Goal: Information Seeking & Learning: Learn about a topic

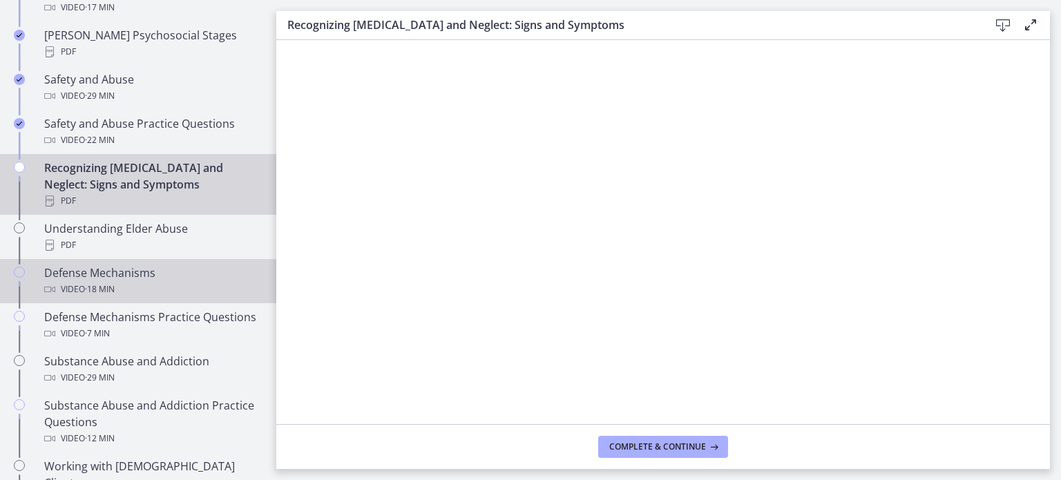
click at [93, 265] on div "Defense Mechanisms Video · 18 min" at bounding box center [152, 281] width 216 height 33
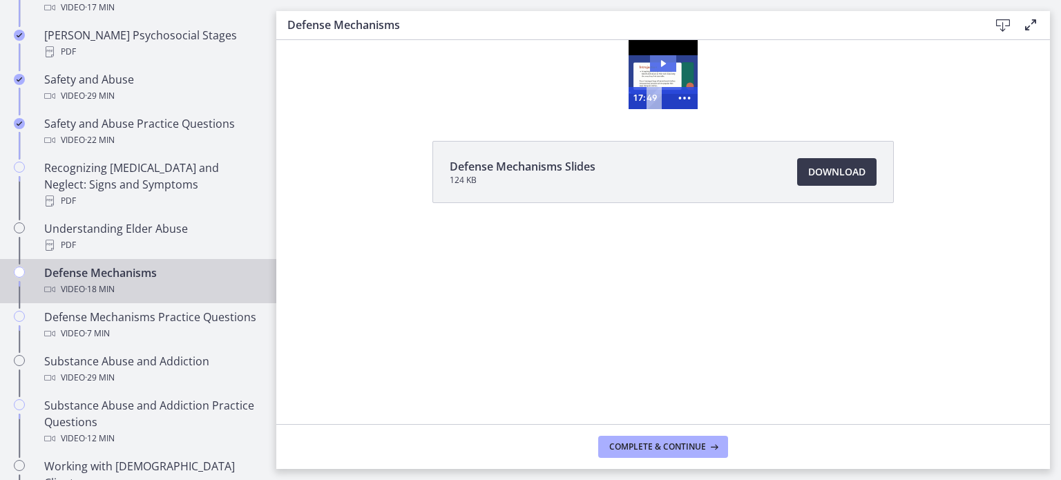
click at [660, 57] on icon "Play Video: ctgmo8leb9sc72ose380.mp4" at bounding box center [663, 63] width 26 height 17
click at [650, 77] on div at bounding box center [663, 74] width 69 height 69
click at [692, 98] on icon "Show more buttons" at bounding box center [684, 98] width 26 height 22
click at [655, 104] on icon "Fullscreen" at bounding box center [658, 98] width 32 height 26
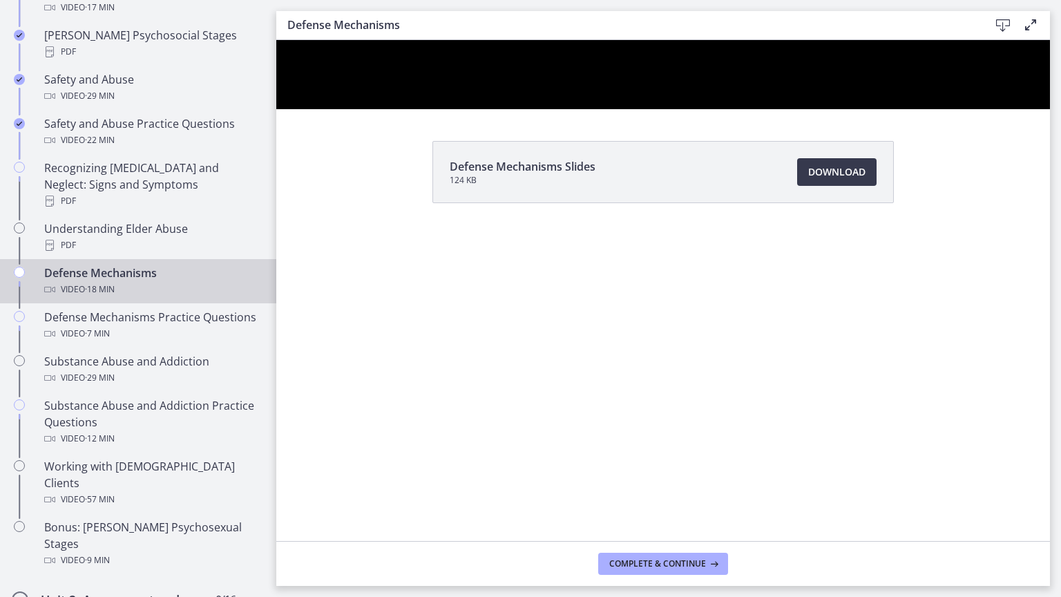
click at [504, 109] on div at bounding box center [663, 74] width 774 height 69
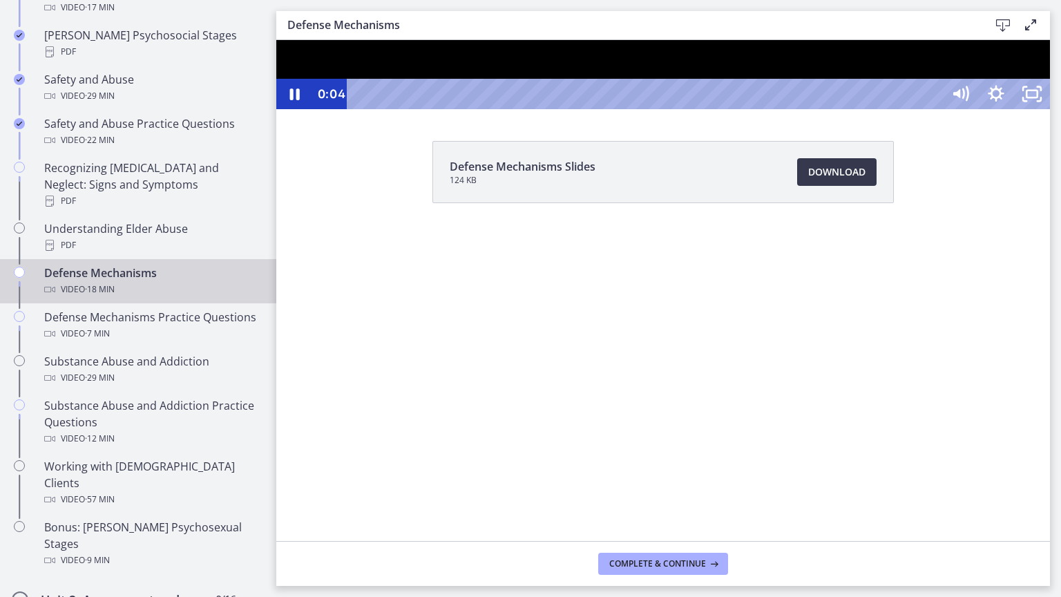
click at [276, 40] on button "Pause: ctgmo8leb9sc72ose380.mp4" at bounding box center [276, 40] width 1 height 1
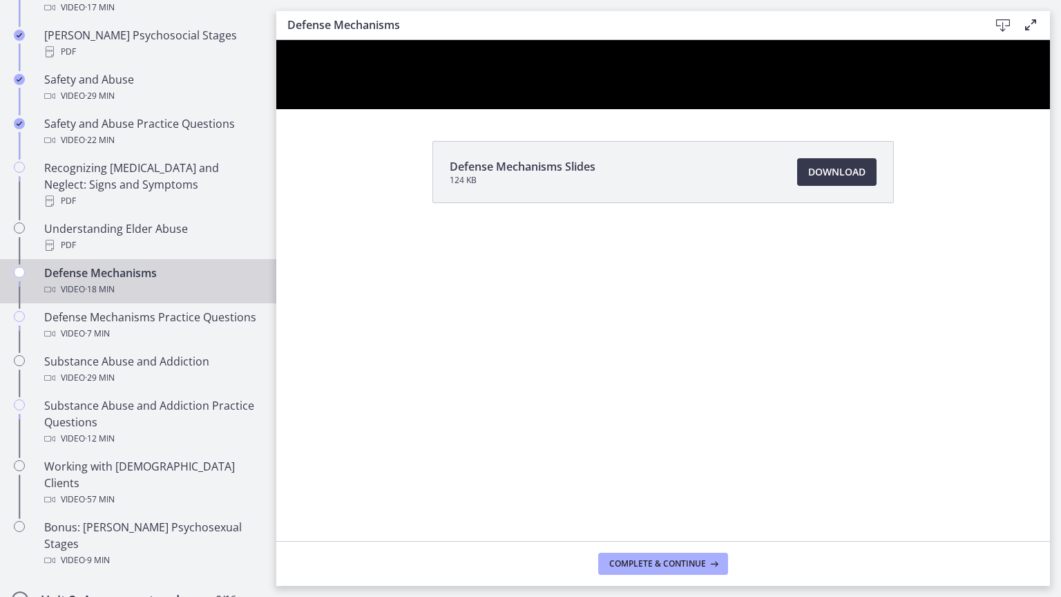
click at [276, 40] on button "Play Video: ctgmo8leb9sc72ose380.mp4" at bounding box center [276, 40] width 1 height 1
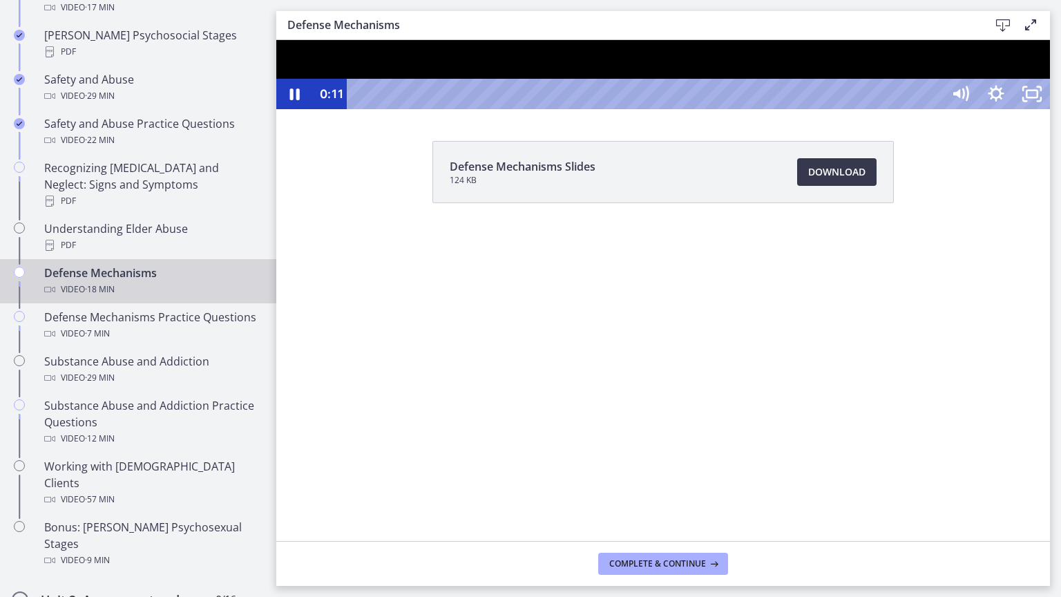
click at [1050, 109] on div at bounding box center [663, 74] width 774 height 69
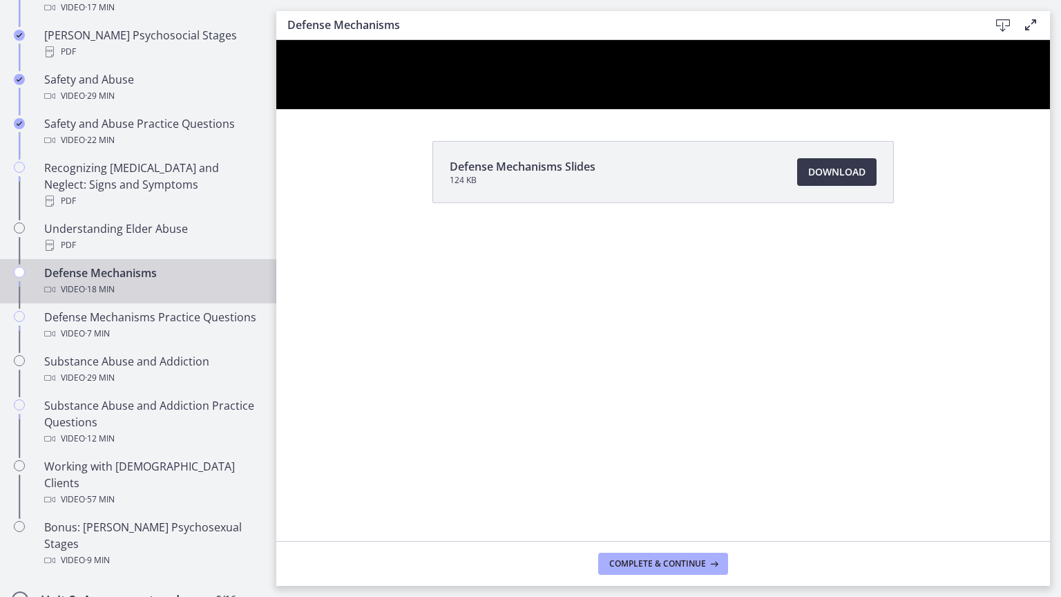
click at [276, 40] on button "Pause: ctgmo8leb9sc72ose380.mp4" at bounding box center [276, 40] width 1 height 1
click at [276, 40] on button "Play Video: ctgmo8leb9sc72ose380.mp4" at bounding box center [276, 40] width 1 height 1
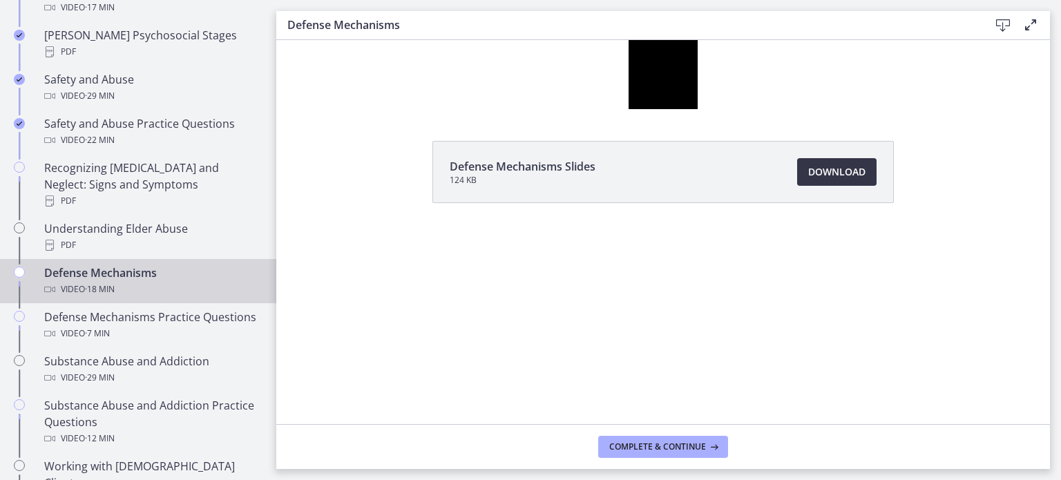
click at [835, 181] on link "Download Opens in a new window" at bounding box center [836, 172] width 79 height 28
click at [672, 60] on div at bounding box center [663, 74] width 69 height 69
click at [690, 449] on span "Complete & continue" at bounding box center [657, 446] width 97 height 11
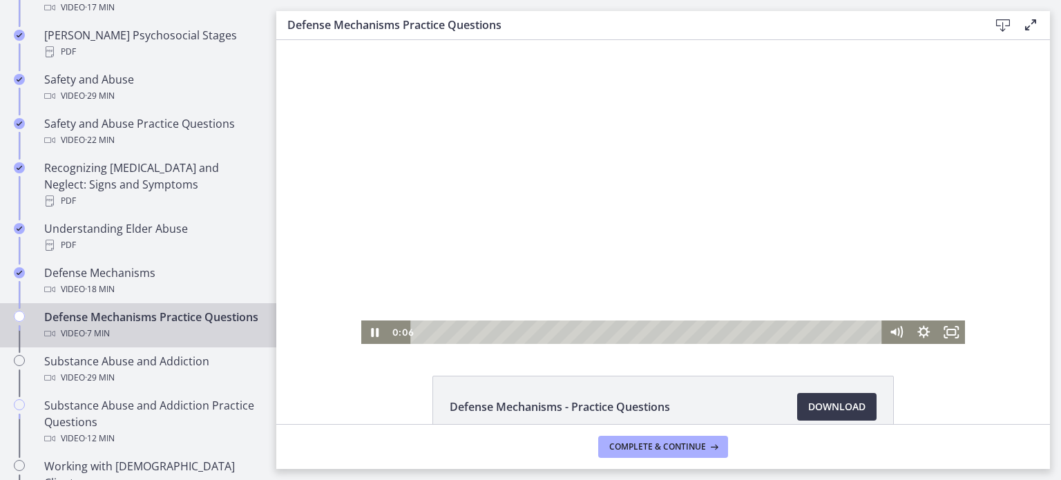
click at [655, 165] on div at bounding box center [663, 192] width 604 height 304
click at [949, 332] on icon "Fullscreen" at bounding box center [951, 332] width 28 height 23
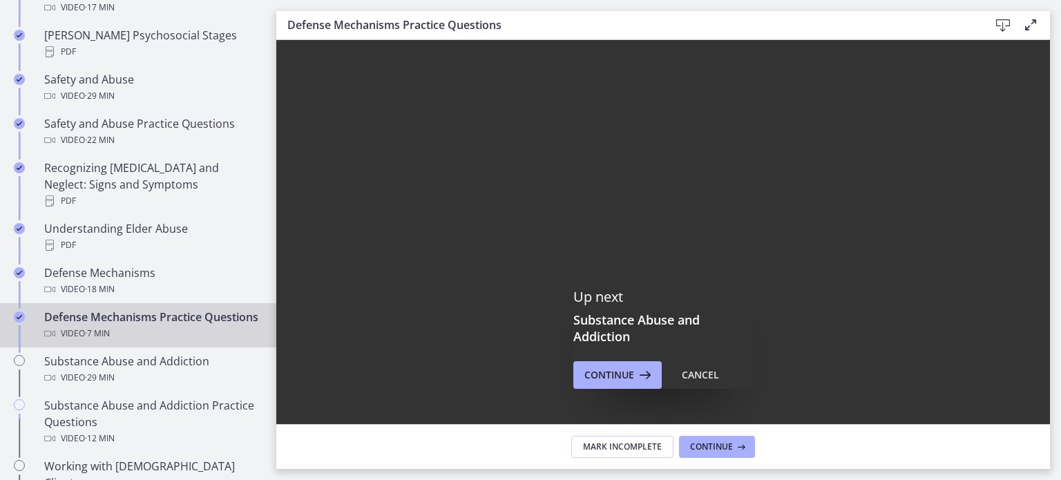
click at [732, 435] on footer "Mark Incomplete Continue" at bounding box center [663, 446] width 774 height 45
click at [725, 448] on span "Continue" at bounding box center [711, 446] width 43 height 11
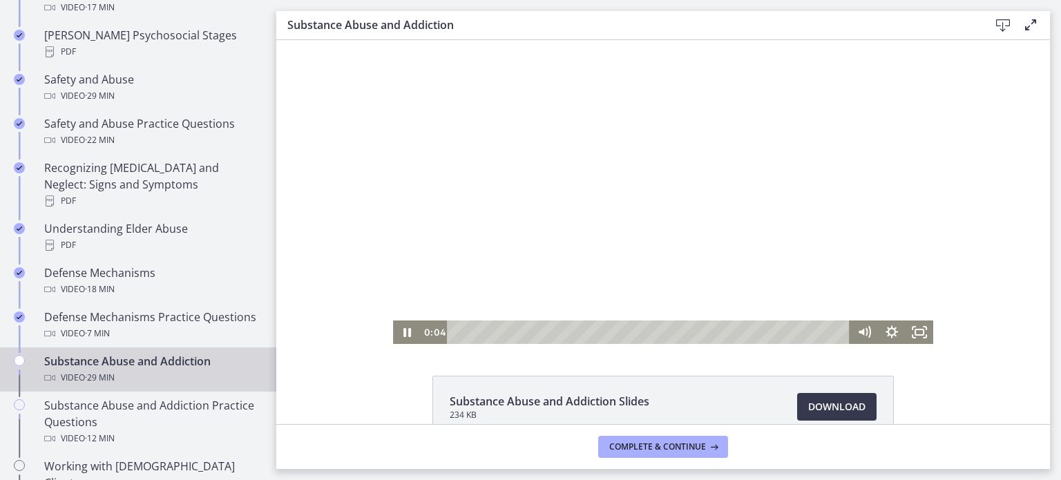
click at [683, 276] on div at bounding box center [663, 192] width 540 height 304
click at [558, 212] on div at bounding box center [663, 192] width 540 height 304
click at [920, 332] on icon "Fullscreen" at bounding box center [920, 332] width 28 height 23
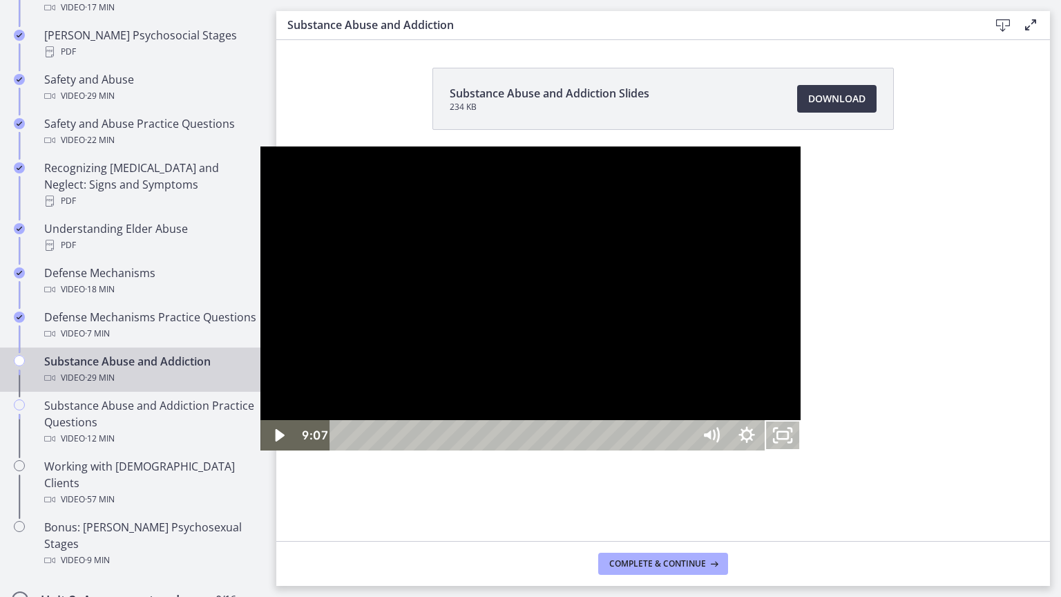
click at [765, 420] on button "Unfullscreen" at bounding box center [783, 435] width 36 height 30
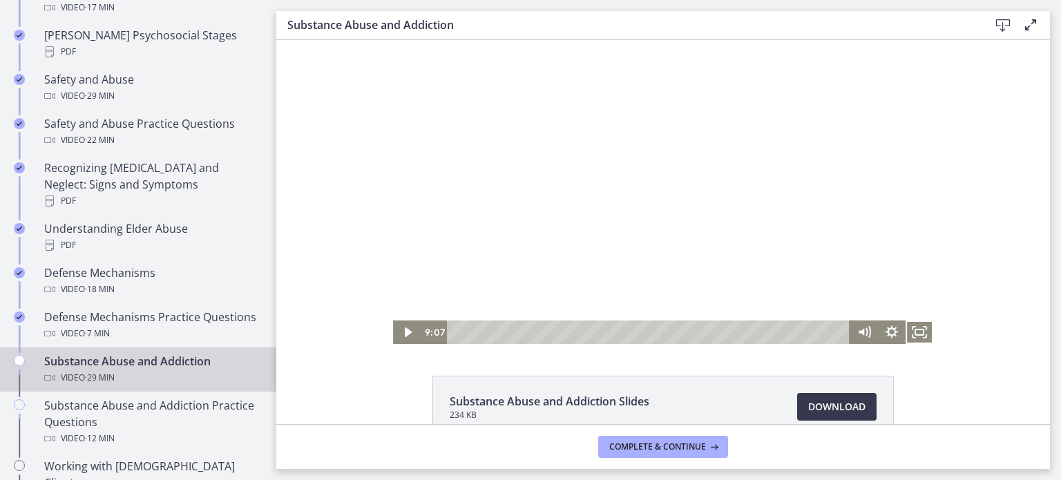
click at [655, 248] on div at bounding box center [663, 192] width 540 height 304
click at [917, 339] on icon "Fullscreen" at bounding box center [920, 332] width 28 height 23
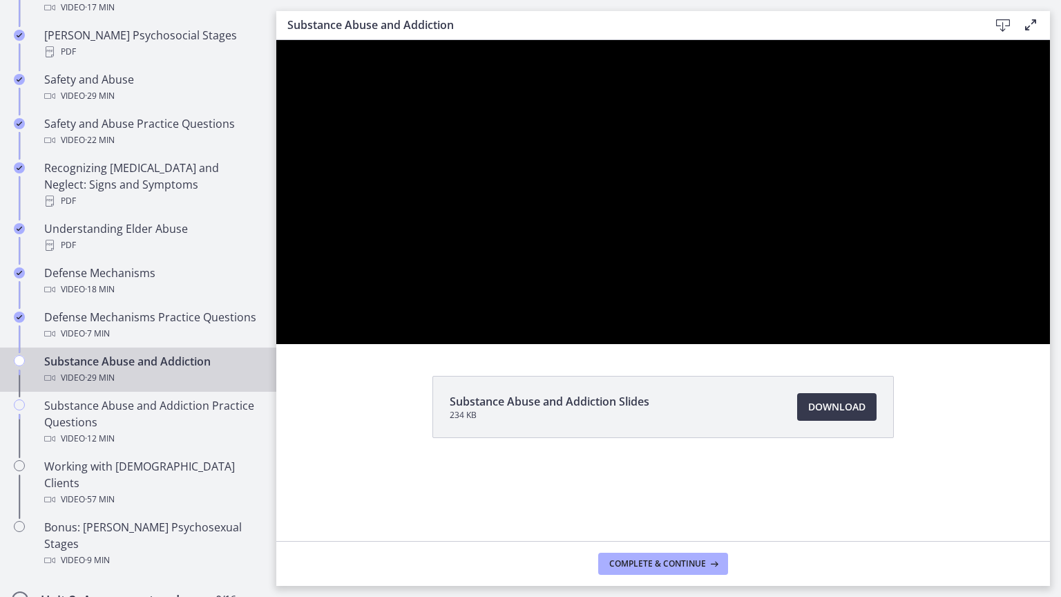
click at [1050, 344] on div at bounding box center [663, 192] width 774 height 304
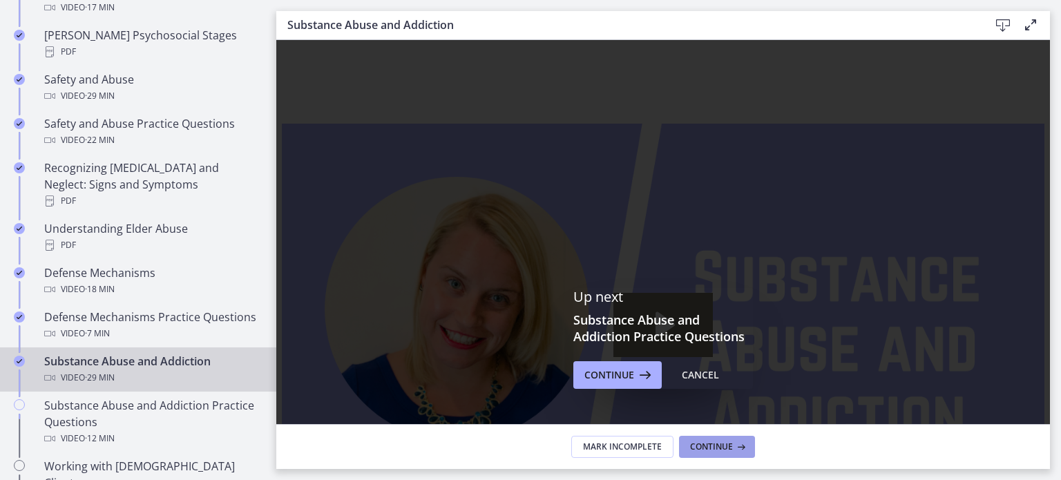
click at [713, 450] on span "Continue" at bounding box center [711, 446] width 43 height 11
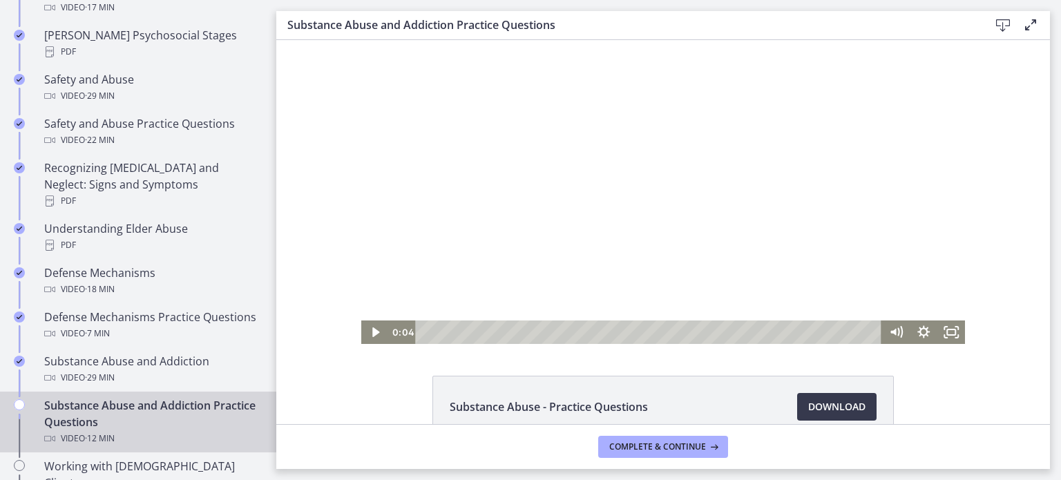
click at [720, 204] on div at bounding box center [663, 192] width 604 height 304
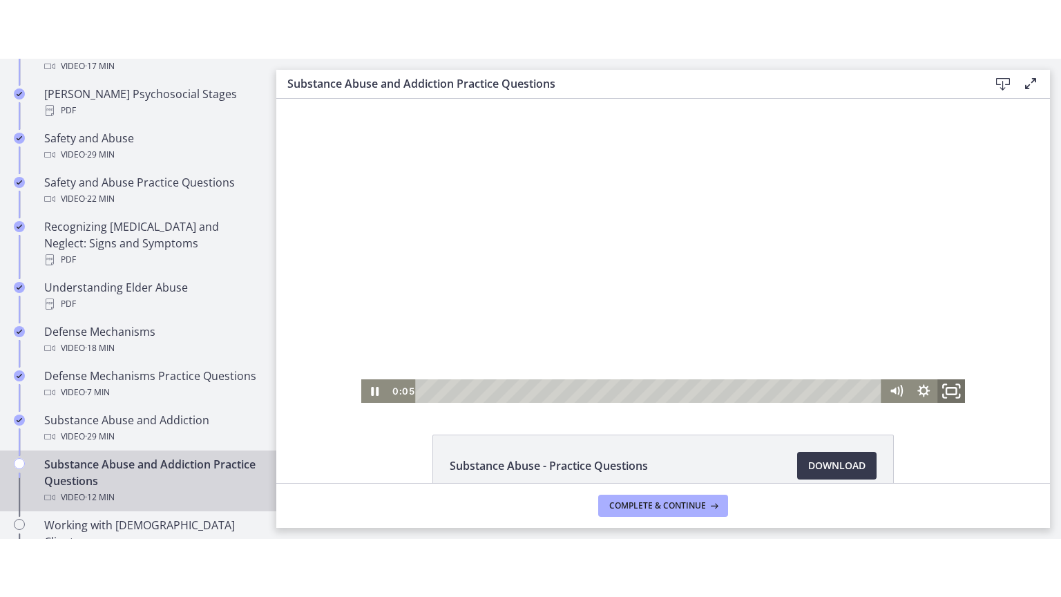
click at [950, 390] on rect "Fullscreen" at bounding box center [951, 390] width 10 height 7
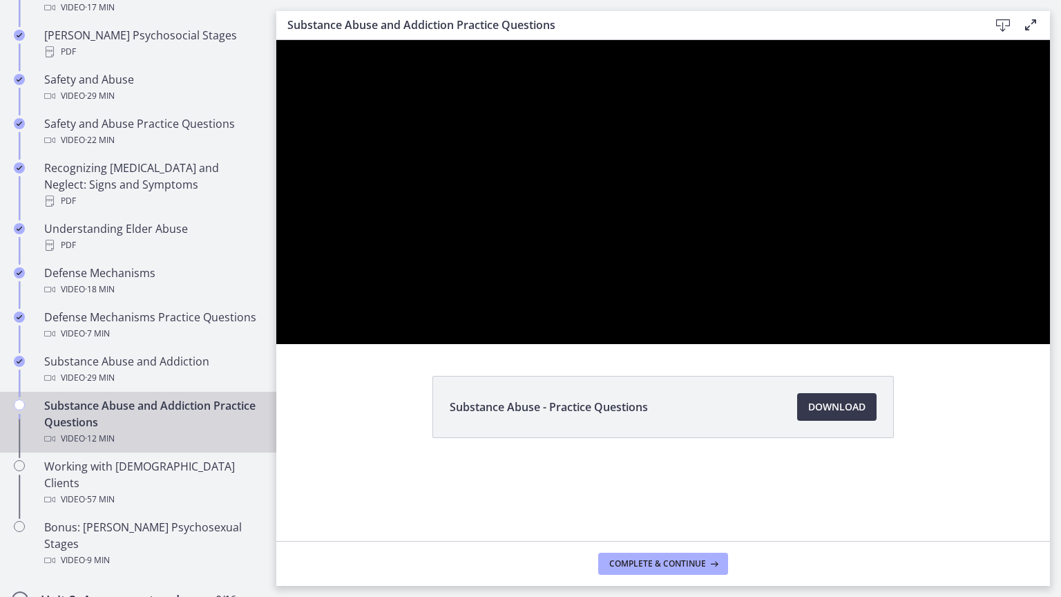
click at [1014, 314] on button "Unfullscreen" at bounding box center [1032, 329] width 36 height 30
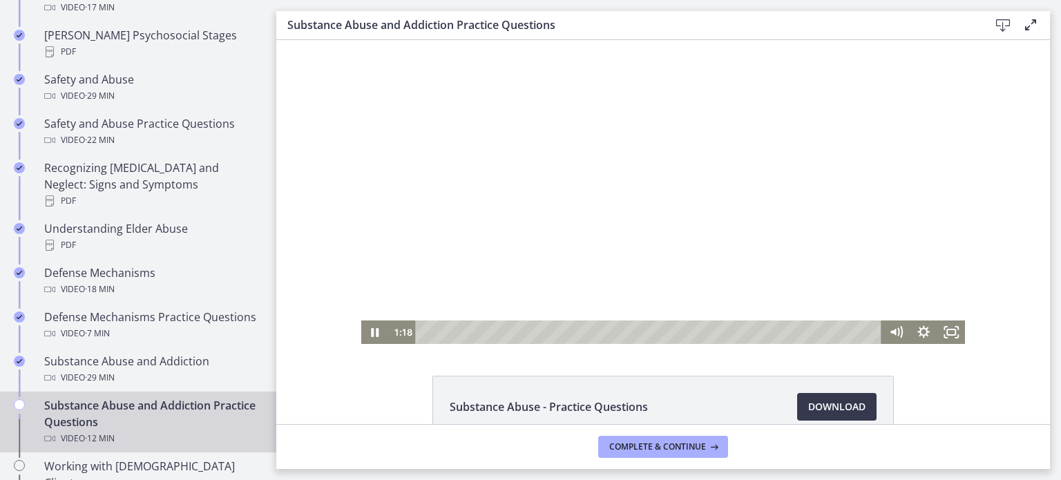
click at [700, 242] on div at bounding box center [663, 192] width 604 height 304
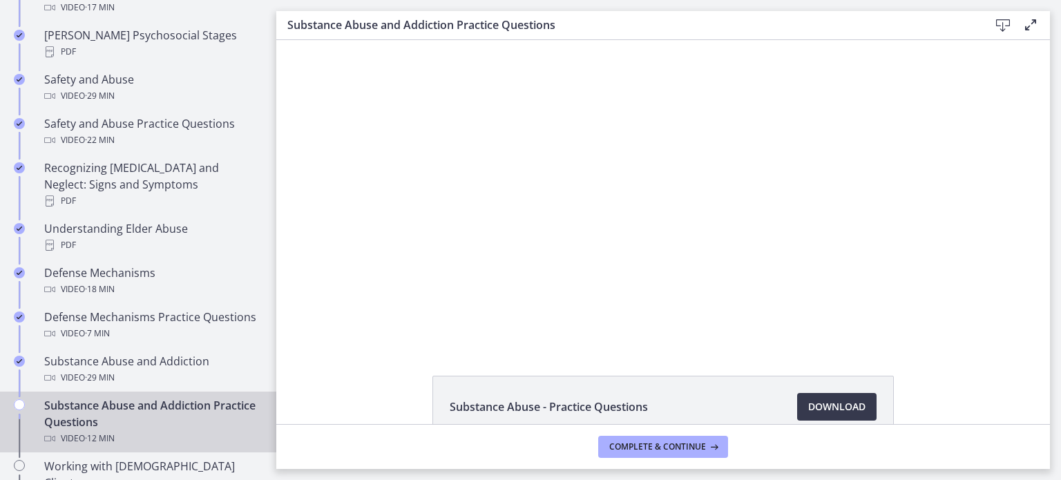
click at [361, 40] on button "Play Video: cbe21fpt4o1cl02sibo0.mp4" at bounding box center [361, 40] width 1 height 1
click at [361, 40] on button "Pause: cbe21fpt4o1cl02sibo0.mp4" at bounding box center [361, 40] width 1 height 1
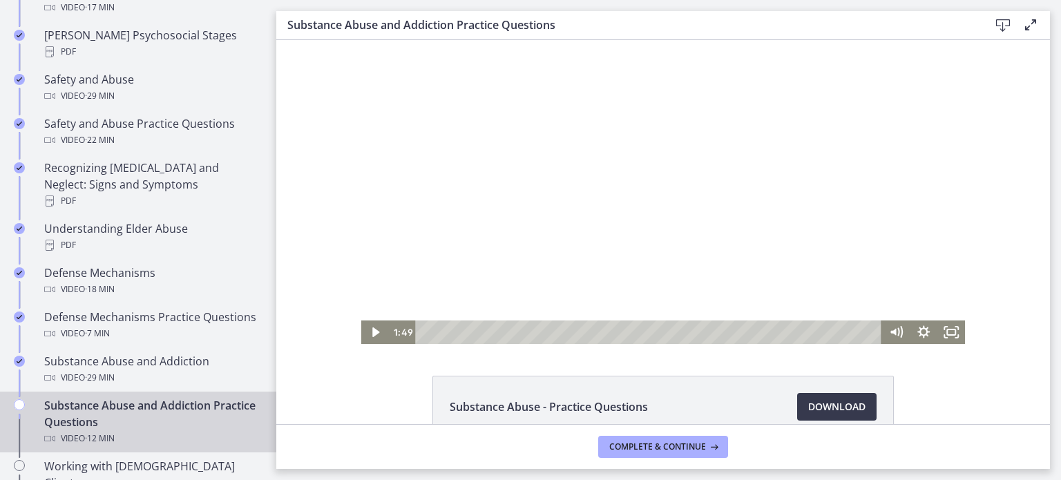
click at [361, 40] on button "Play Video: cbe21fpt4o1cl02sibo0.mp4" at bounding box center [361, 40] width 1 height 1
click at [646, 227] on div at bounding box center [663, 192] width 604 height 304
